Goal: Communication & Community: Answer question/provide support

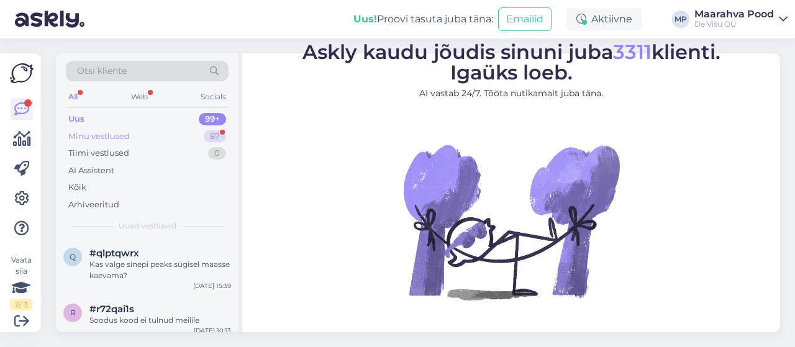
click at [148, 135] on div "Minu vestlused 87" at bounding box center [147, 136] width 163 height 17
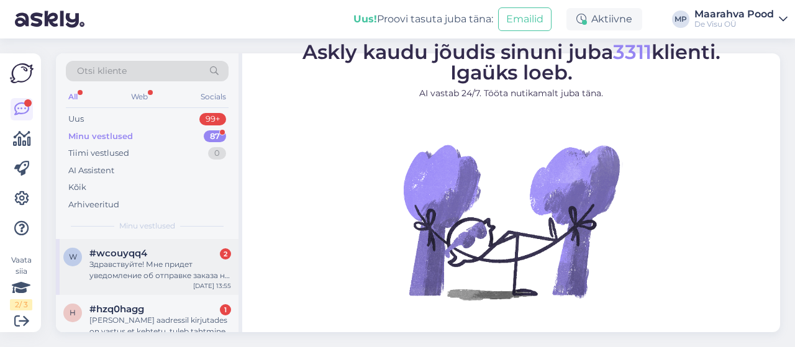
click at [182, 257] on div "#wcouyqq4 2" at bounding box center [160, 253] width 142 height 11
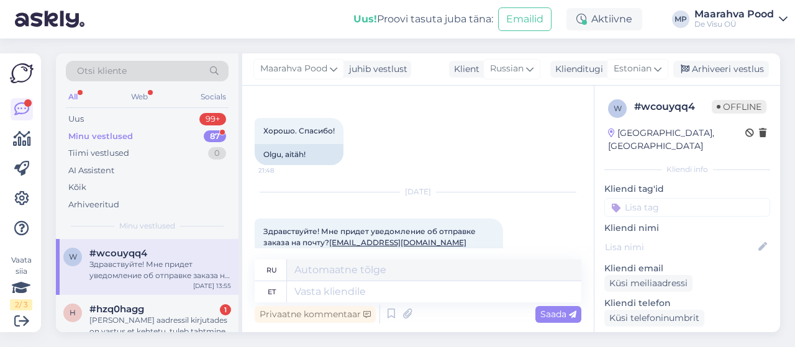
scroll to position [513, 0]
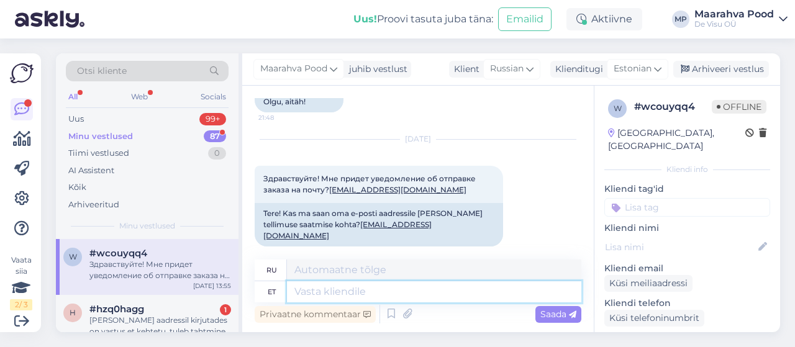
click at [376, 298] on textarea at bounding box center [434, 291] width 294 height 21
type textarea "Smsile pe"
type textarea "Для СМС"
type textarea "S"
type textarea "Telefonile p"
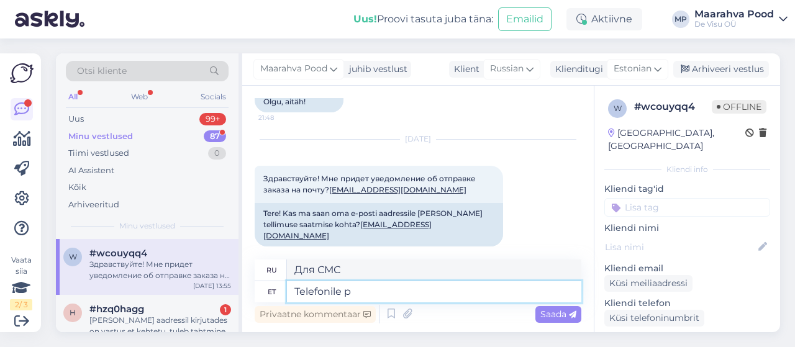
type textarea "К телефону"
type textarea "Telefonile peaks k"
type textarea "Телефон должен"
type textarea "Telefonile peaks ka"
type textarea "Телефон также должен"
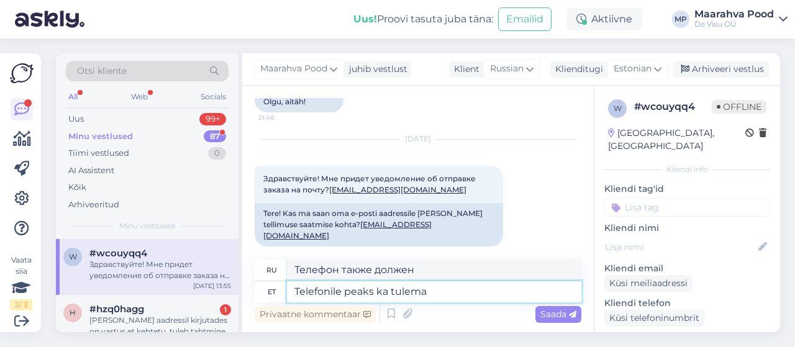
type textarea "Telefonile peaks ka tulema t"
type textarea "Это также должно прийти на телефон."
type textarea "Telefonile peaks ka tulema teavitus."
type textarea "Уведомление также должно прийти на ваш телефон."
type textarea "Telefonile peaks ka tulema teavitus."
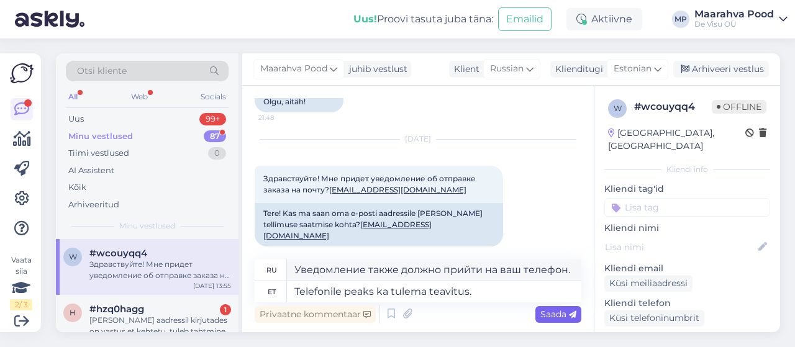
click at [554, 314] on span "Saada" at bounding box center [558, 314] width 36 height 11
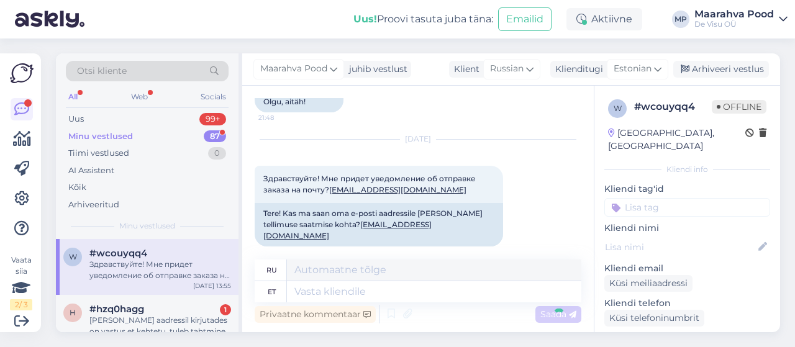
scroll to position [587, 0]
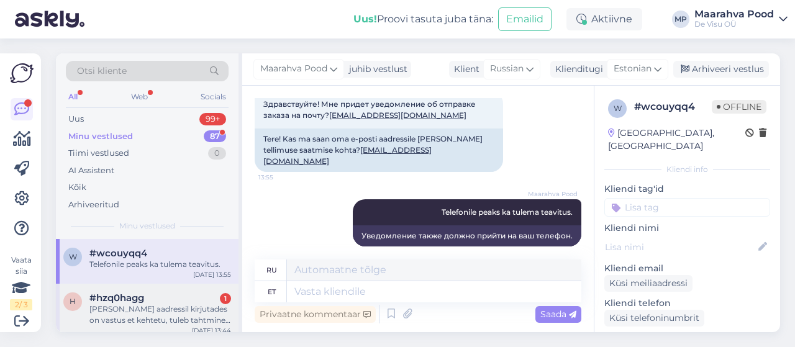
click at [147, 316] on div "[PERSON_NAME] aadressil kirjutades on vastus et kehtetu, tuleb tahtmine juba [P…" at bounding box center [160, 315] width 142 height 22
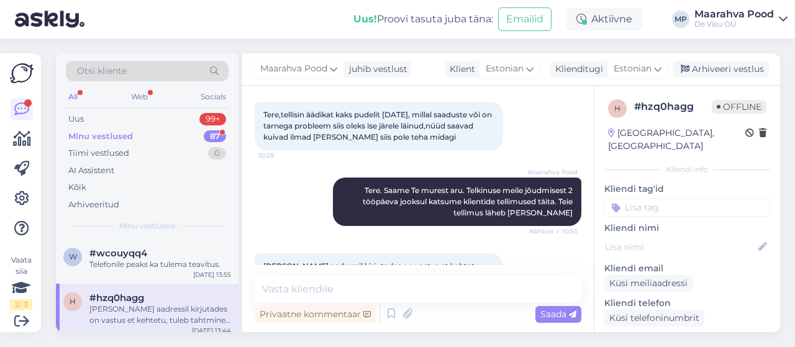
scroll to position [112, 0]
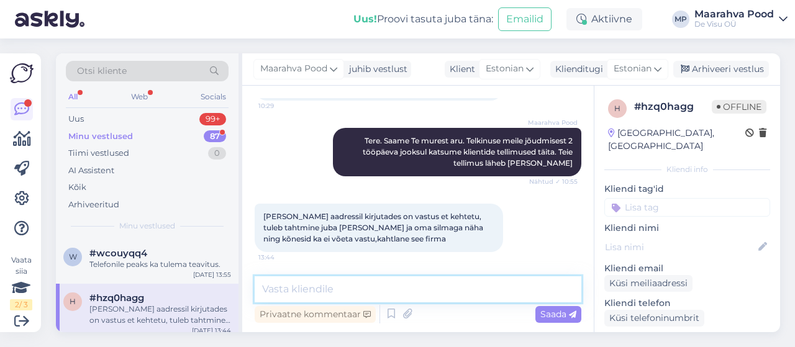
click at [360, 286] on textarea at bounding box center [418, 289] width 327 height 26
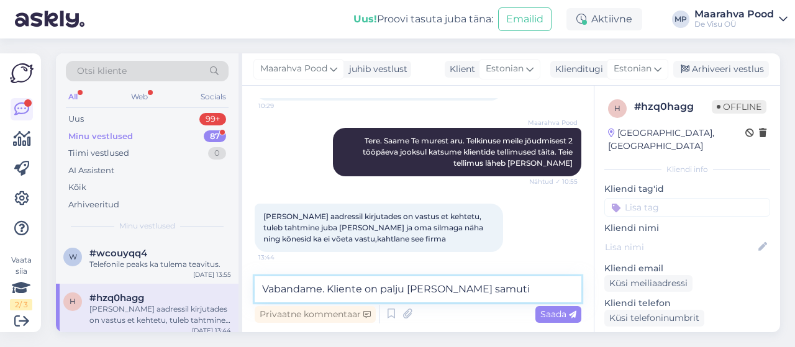
type textarea "Vabandame. Kliente on palju [PERSON_NAME] samuti."
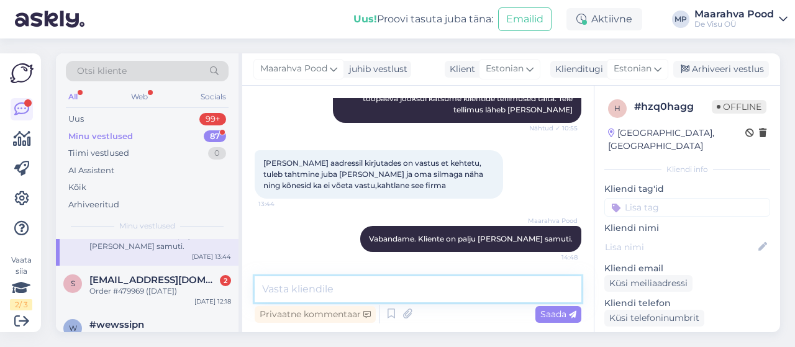
scroll to position [62, 0]
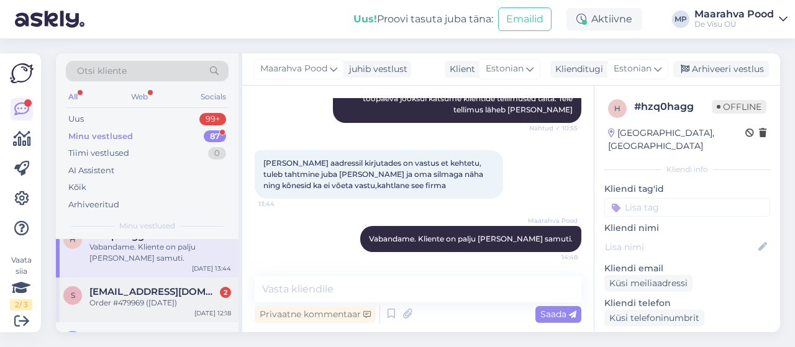
click at [161, 298] on div "Order #479969 ([DATE])" at bounding box center [160, 303] width 142 height 11
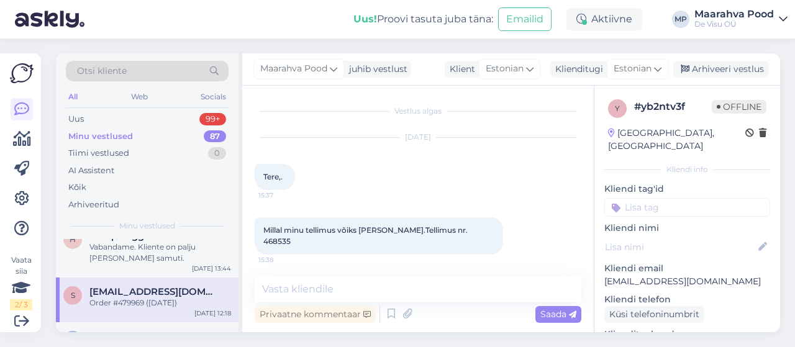
scroll to position [2040, 0]
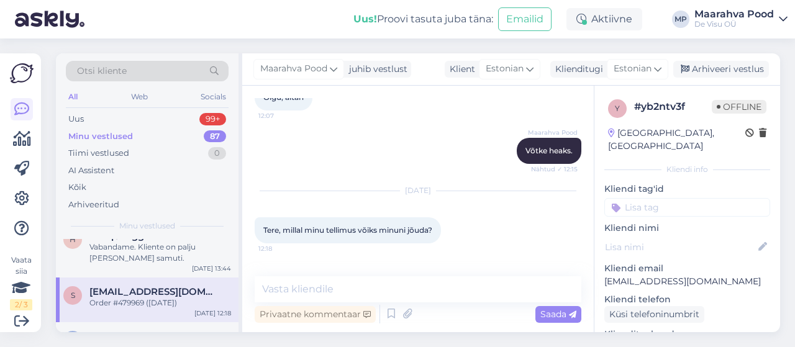
drag, startPoint x: 321, startPoint y: 235, endPoint x: 293, endPoint y: 237, distance: 27.4
click at [293, 279] on span "Order #479969 ([DATE])" at bounding box center [307, 283] width 88 height 9
copy span "479969"
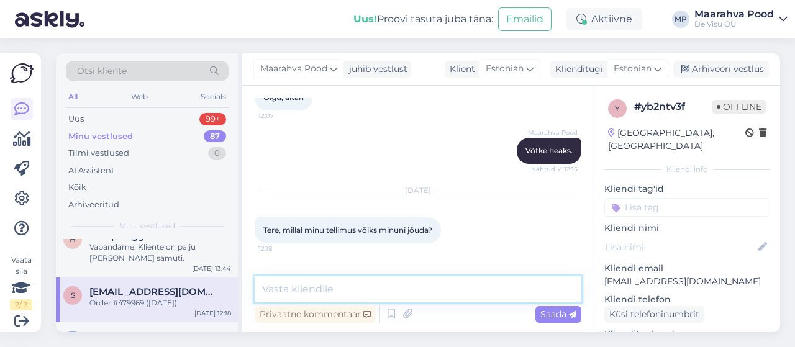
click at [358, 288] on textarea at bounding box center [418, 289] width 327 height 26
type textarea "Loodame, et jõuame reedeks kõik pakid välja saata."
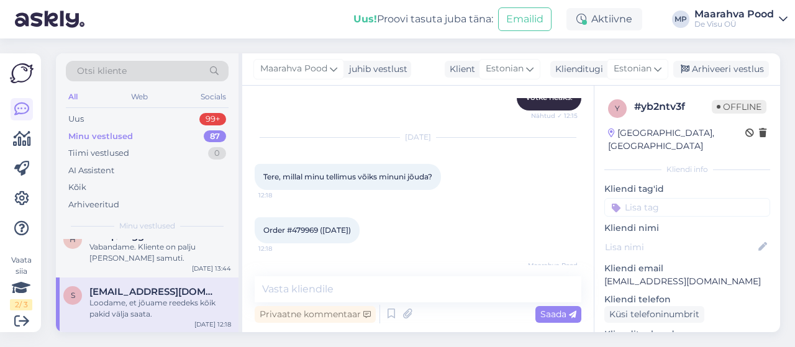
click at [134, 131] on div "Minu vestlused 87" at bounding box center [147, 136] width 163 height 17
